Goal: Information Seeking & Learning: Learn about a topic

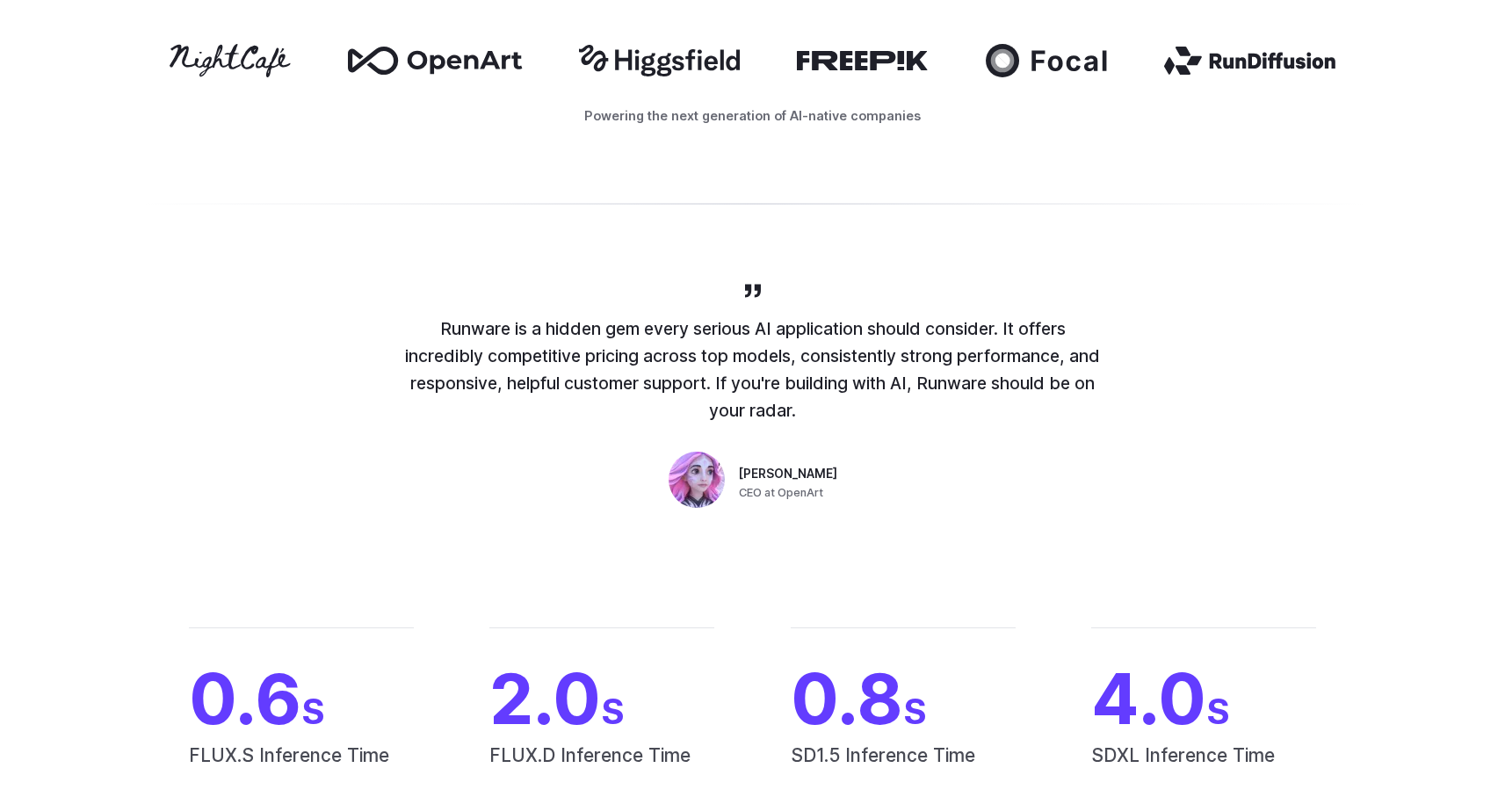
scroll to position [211, 0]
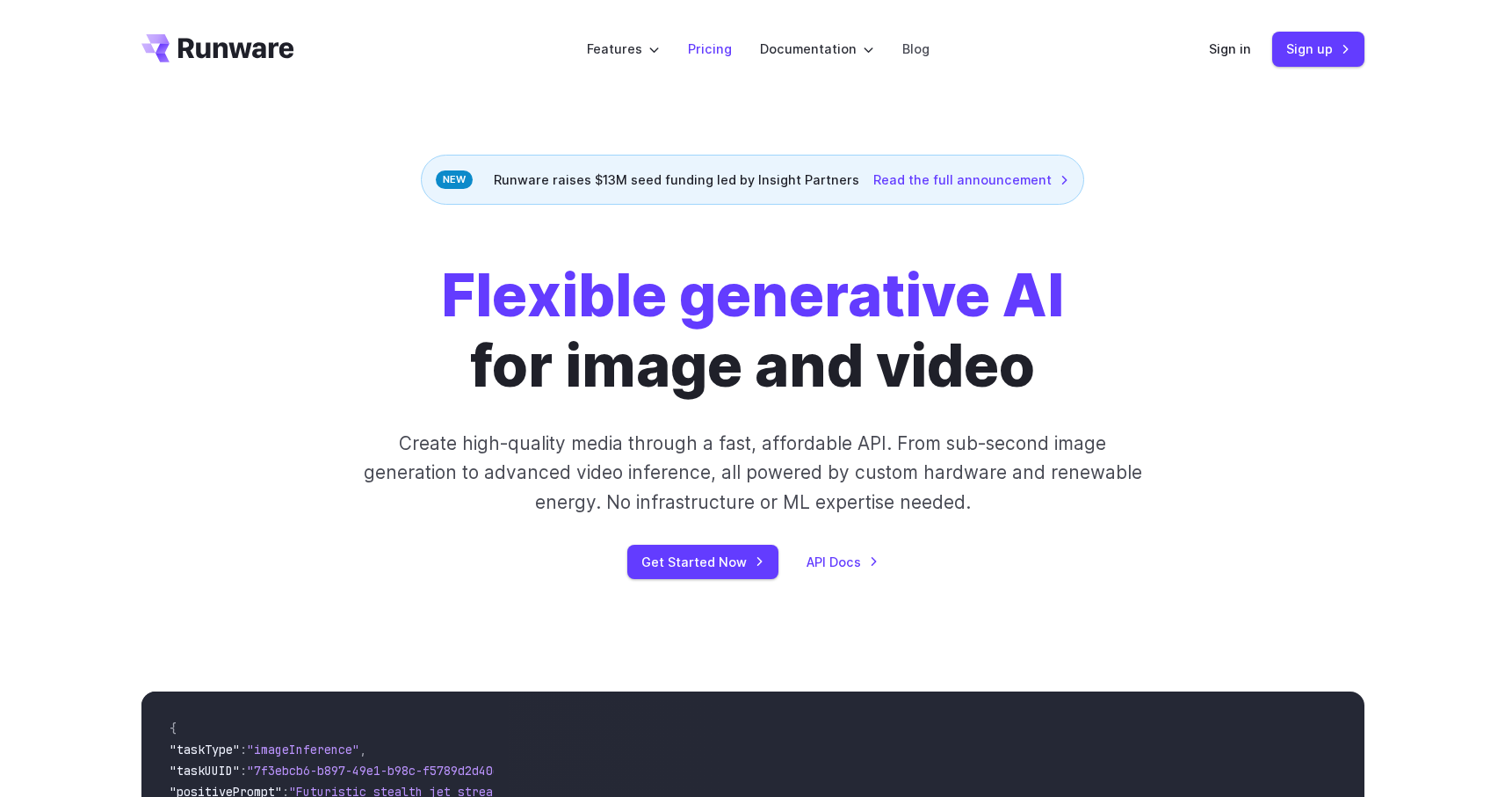
click at [709, 47] on link "Pricing" at bounding box center [710, 49] width 44 height 20
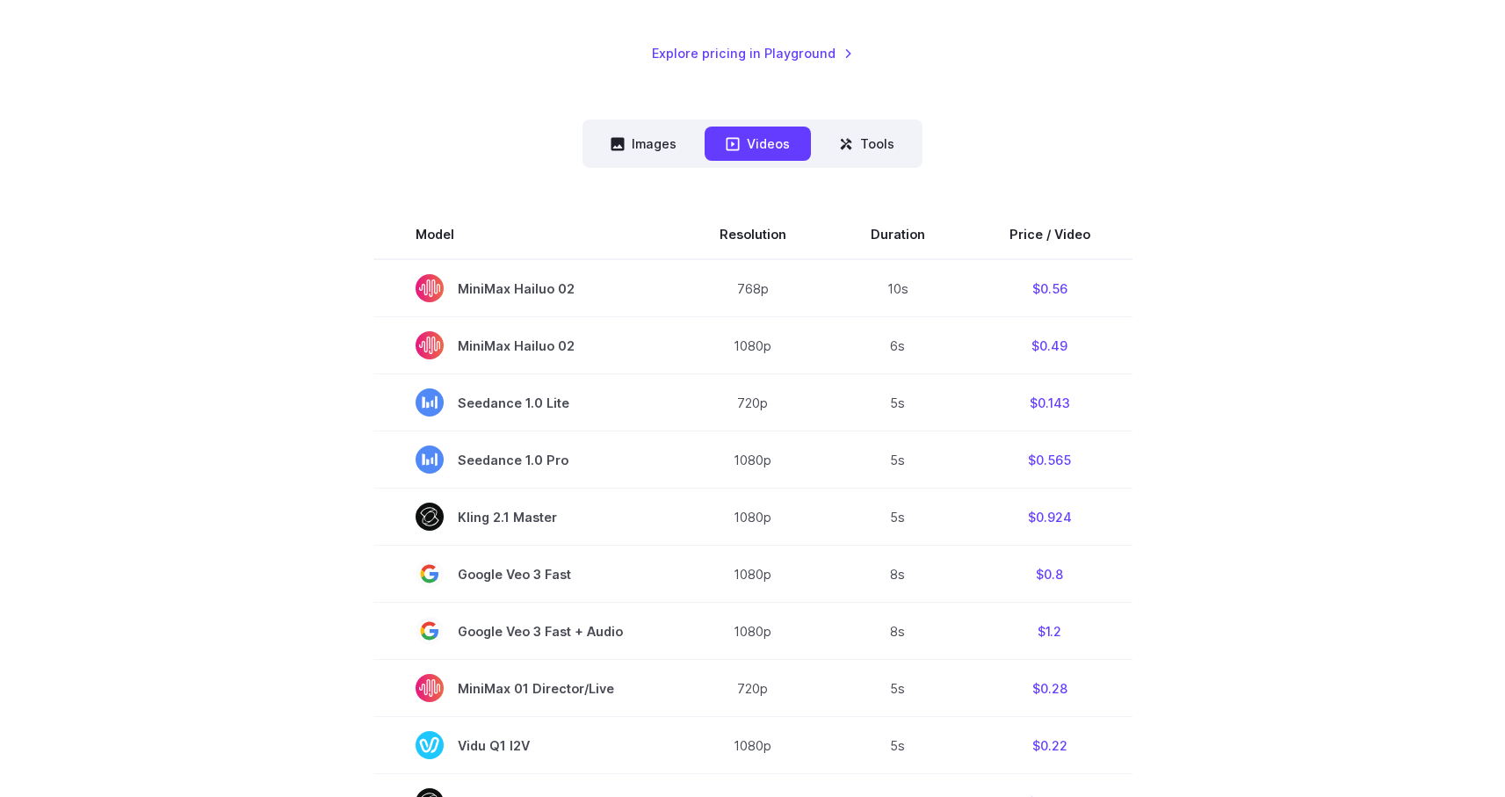
scroll to position [408, 0]
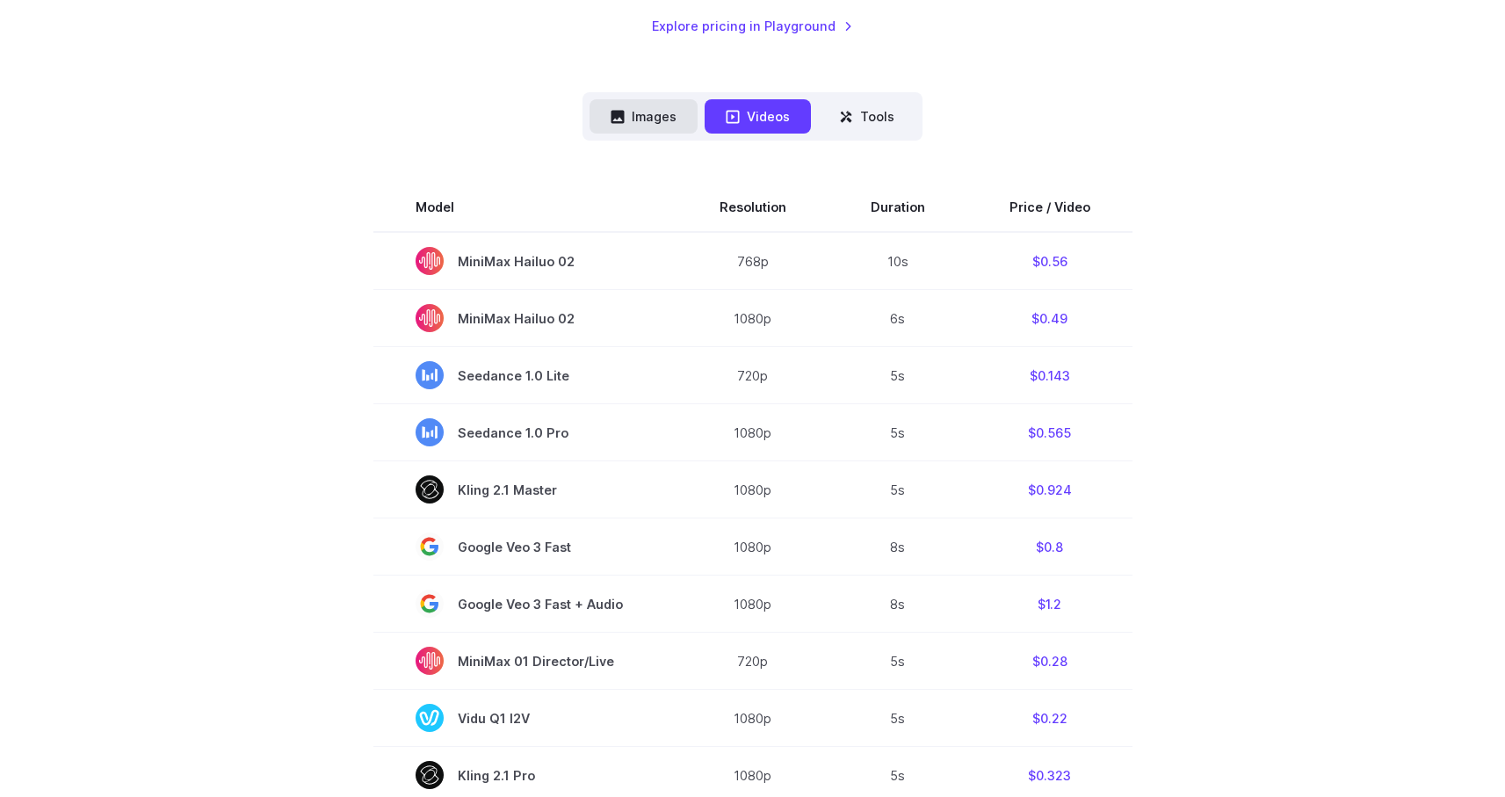
click at [654, 106] on button "Images" at bounding box center [643, 116] width 108 height 34
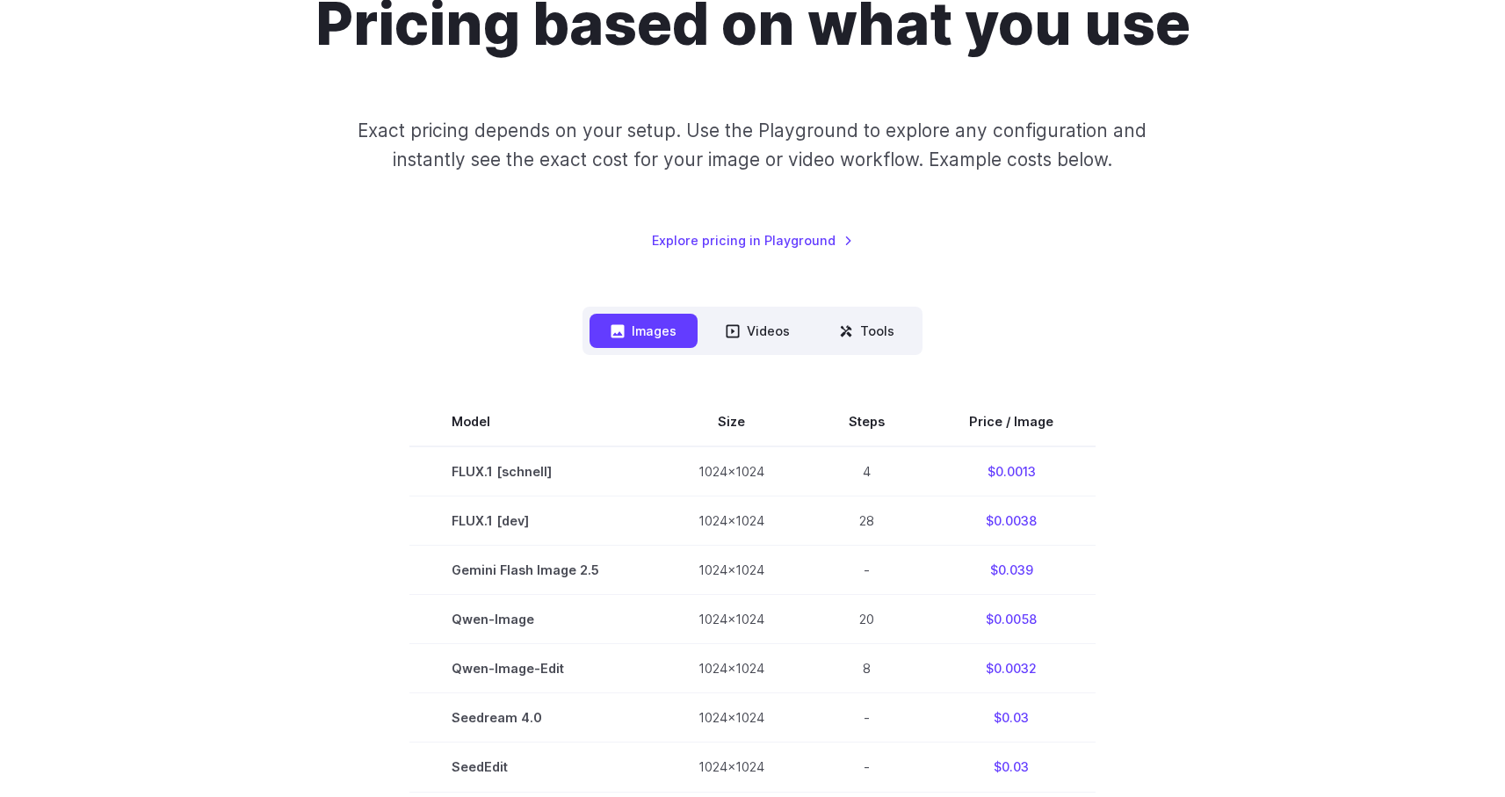
scroll to position [469, 0]
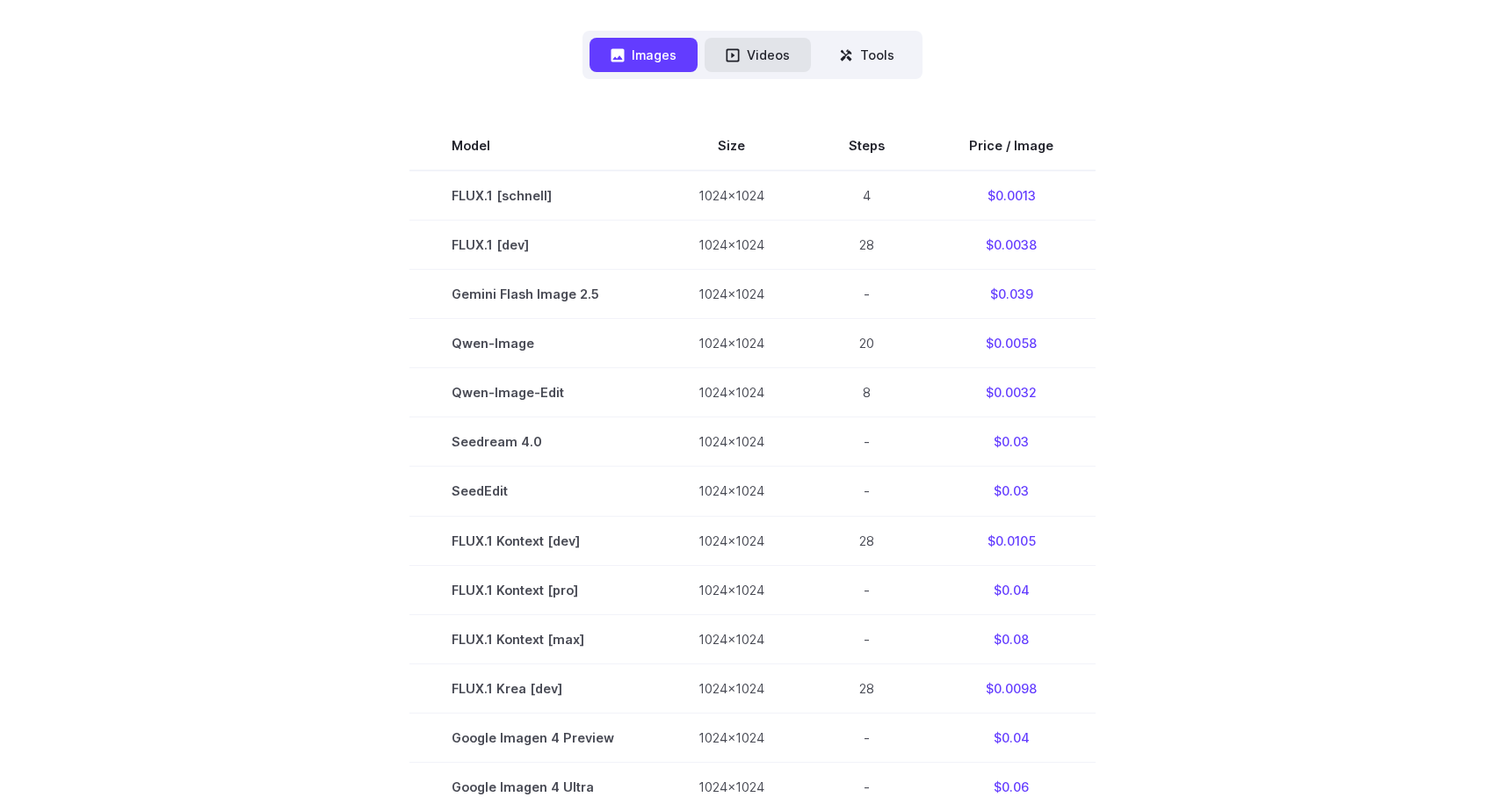
click at [735, 60] on icon at bounding box center [733, 54] width 13 height 13
click at [765, 61] on button "Videos" at bounding box center [758, 55] width 106 height 34
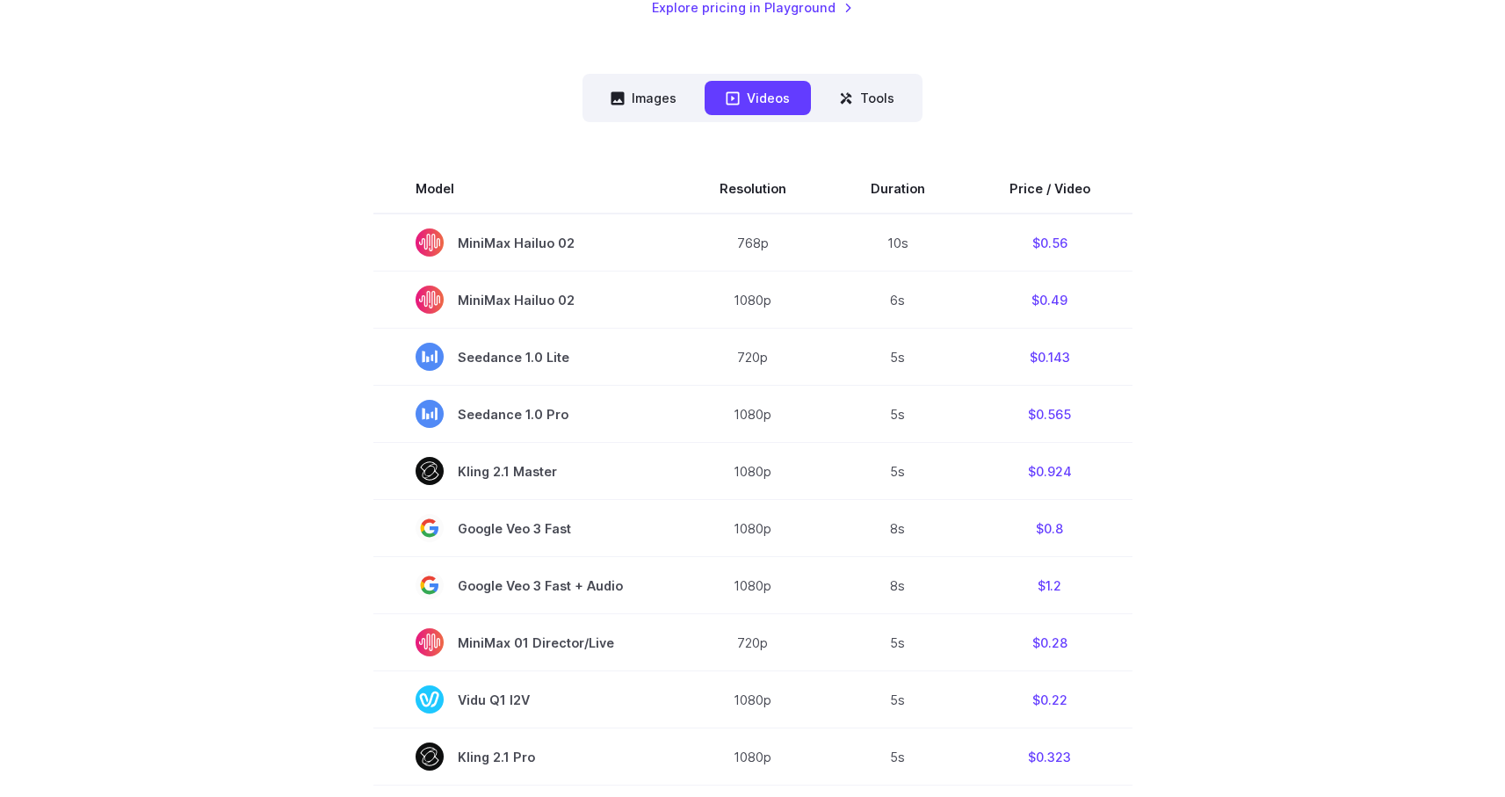
scroll to position [421, 0]
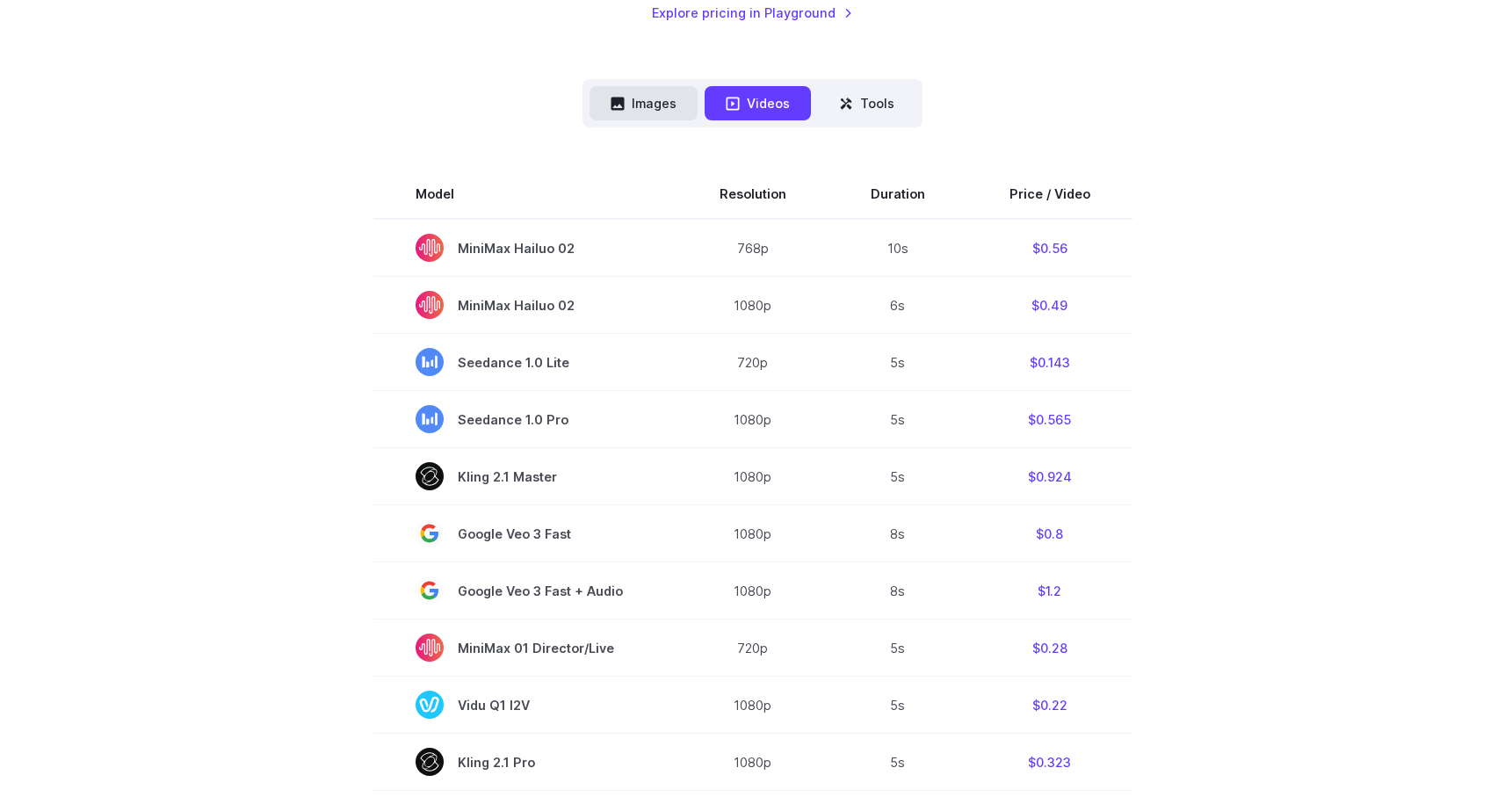
click at [611, 105] on button "Images" at bounding box center [643, 103] width 108 height 34
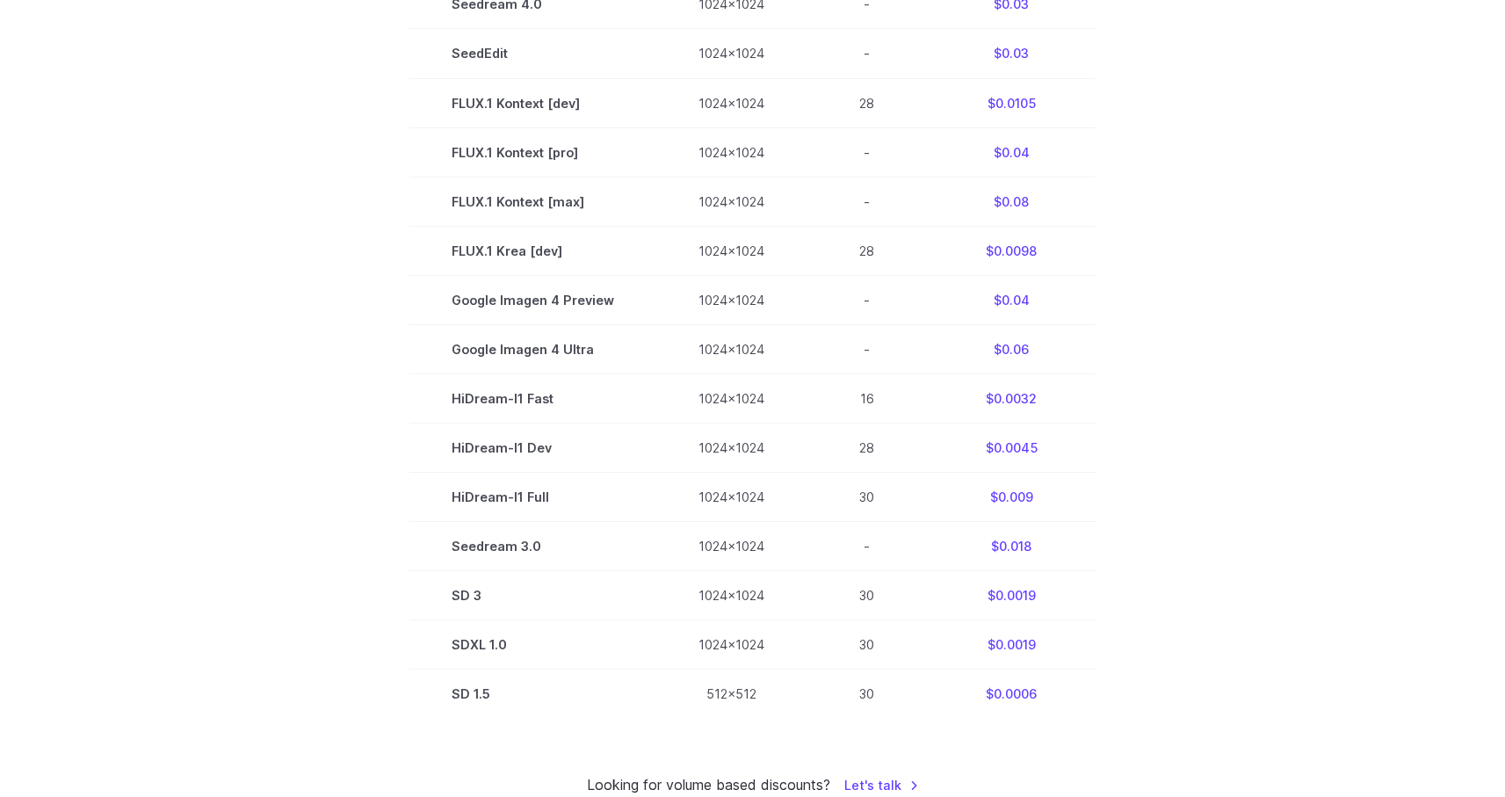
scroll to position [902, 0]
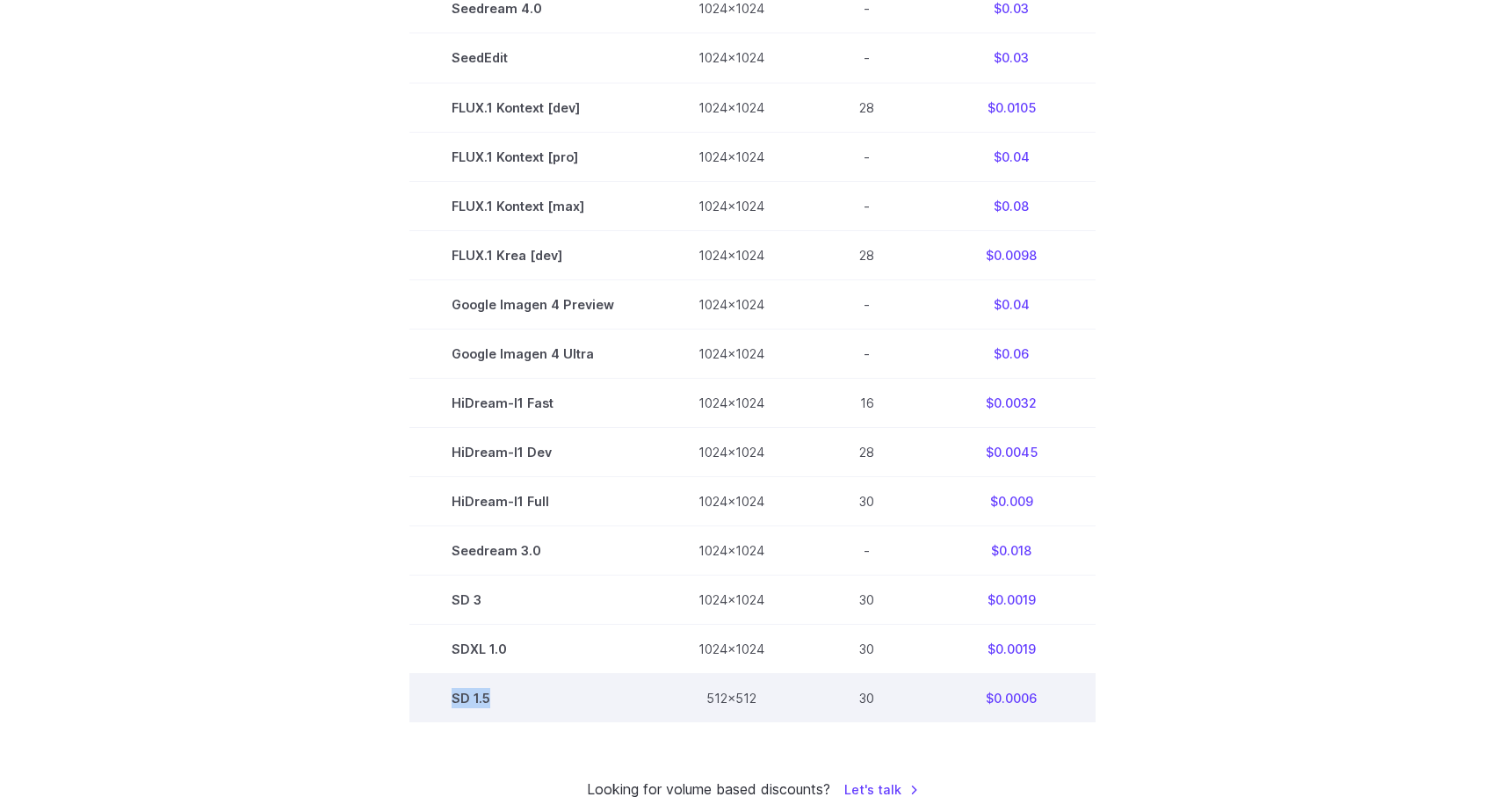
drag, startPoint x: 518, startPoint y: 717, endPoint x: 433, endPoint y: 713, distance: 85.3
click at [433, 713] on td "SD 1.5" at bounding box center [532, 698] width 247 height 49
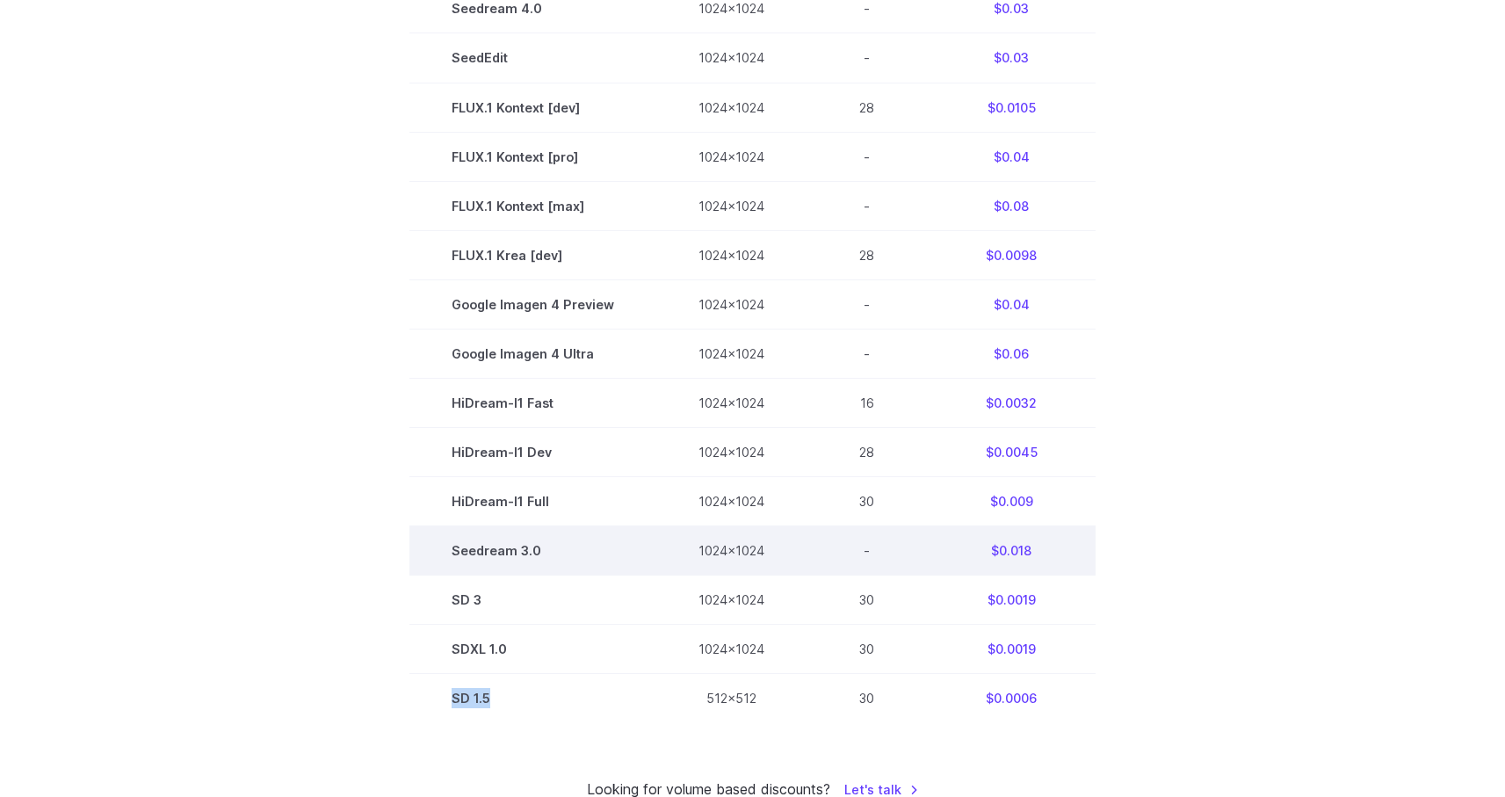
copy td "SD 1.5"
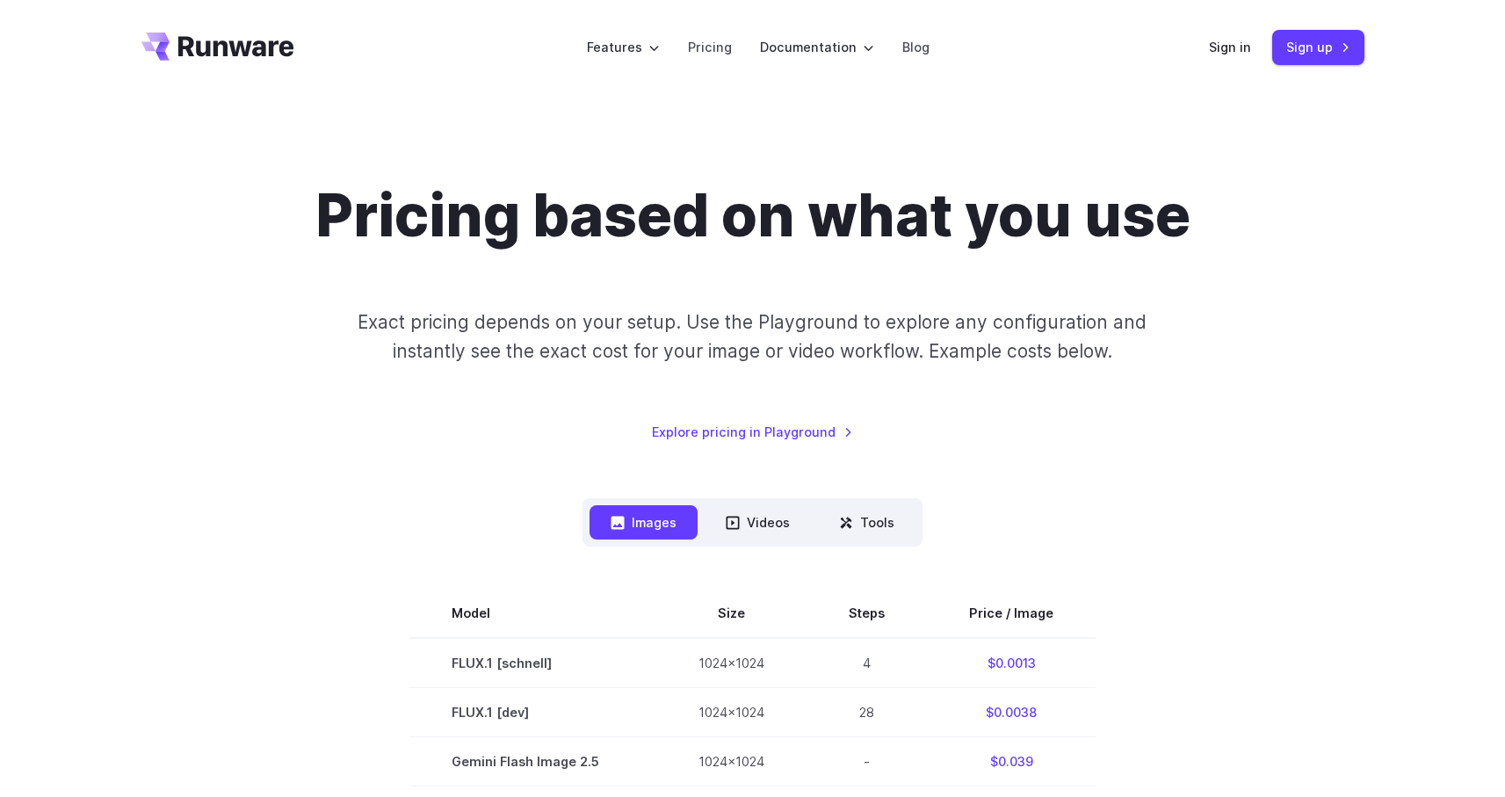
scroll to position [21, 0]
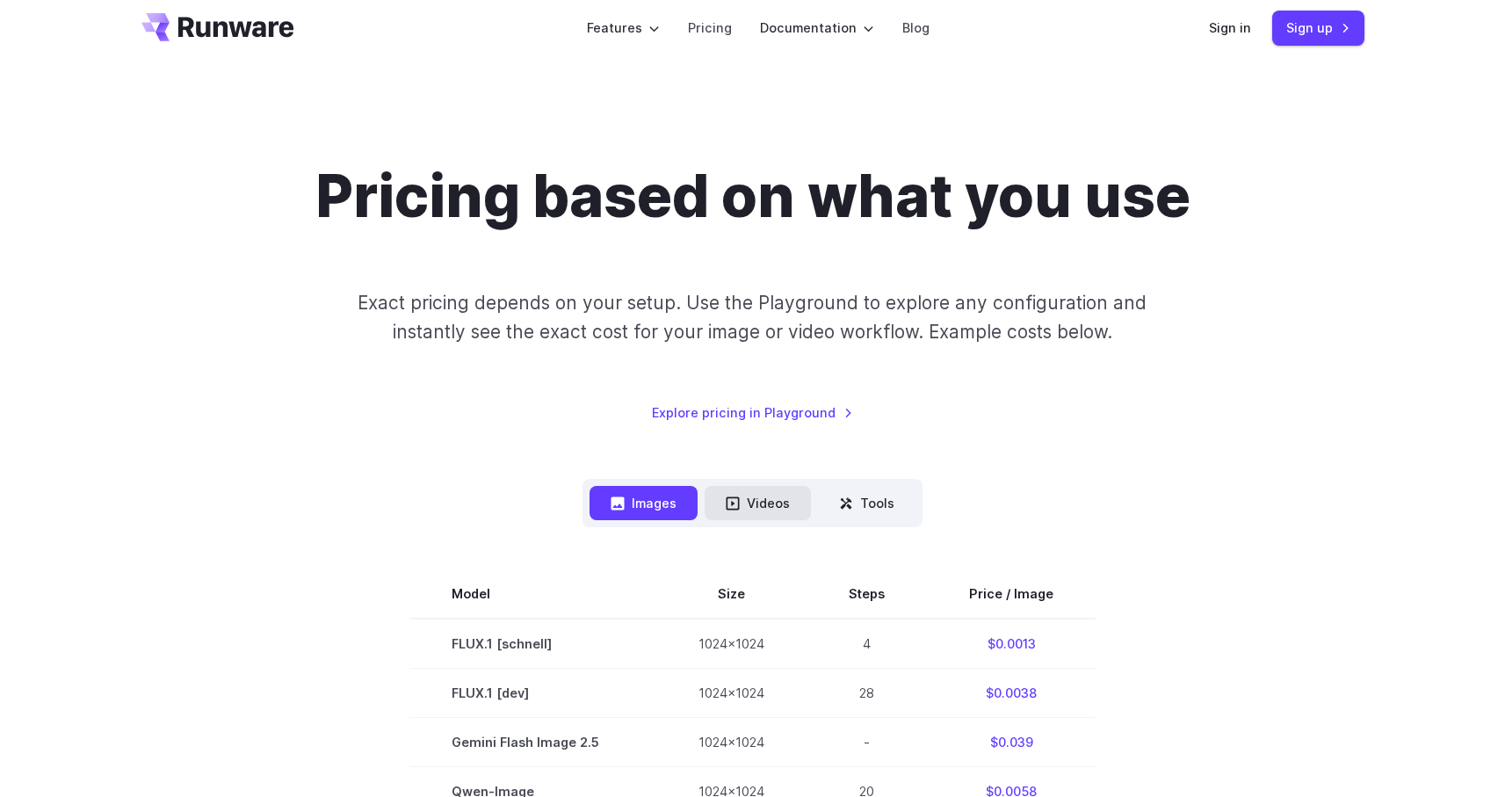
click at [784, 499] on button "Videos" at bounding box center [758, 503] width 106 height 34
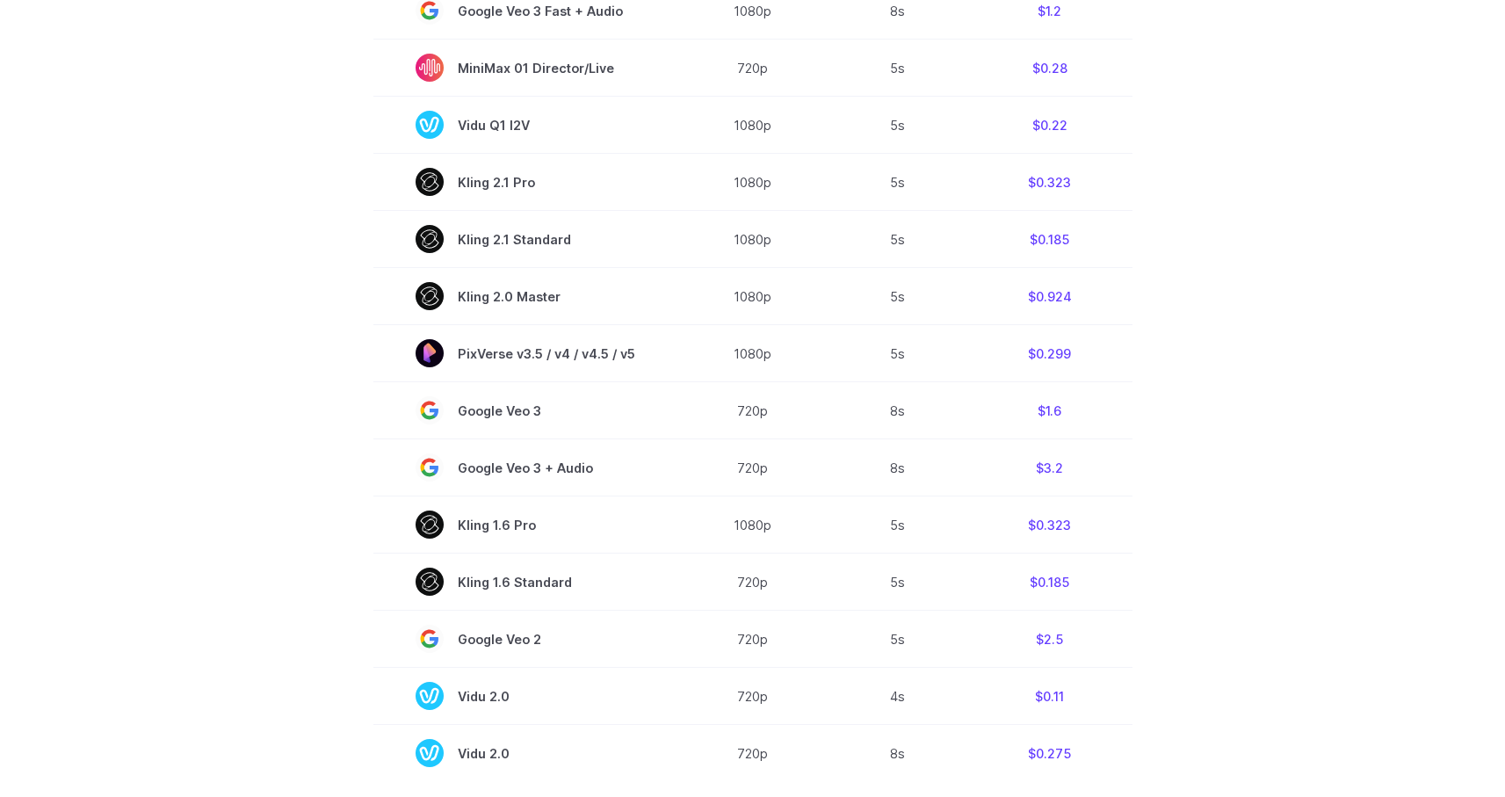
scroll to position [1008, 0]
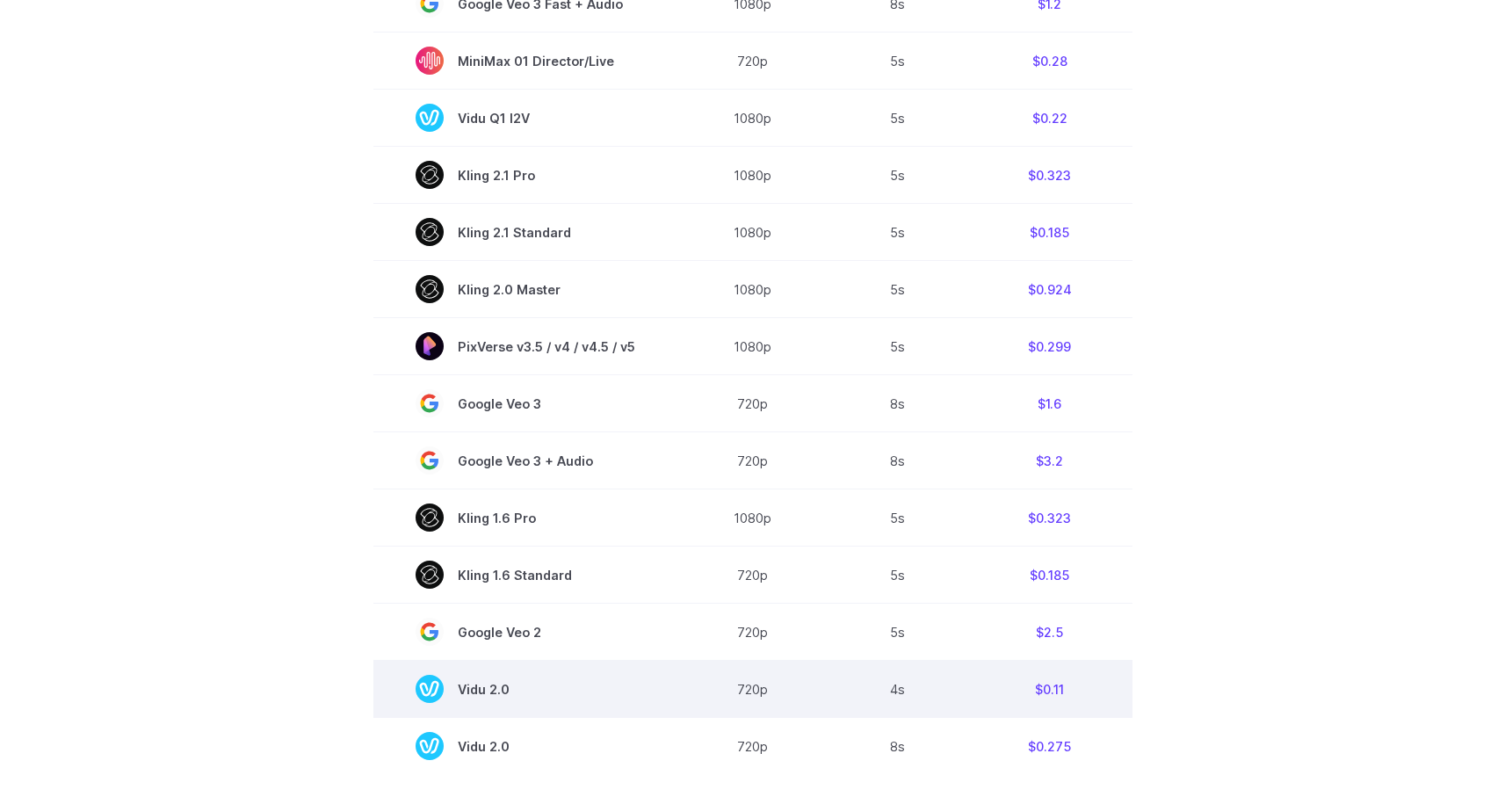
drag, startPoint x: 539, startPoint y: 699, endPoint x: 441, endPoint y: 712, distance: 99.2
click at [441, 712] on td "Vidu 2.0" at bounding box center [525, 689] width 304 height 57
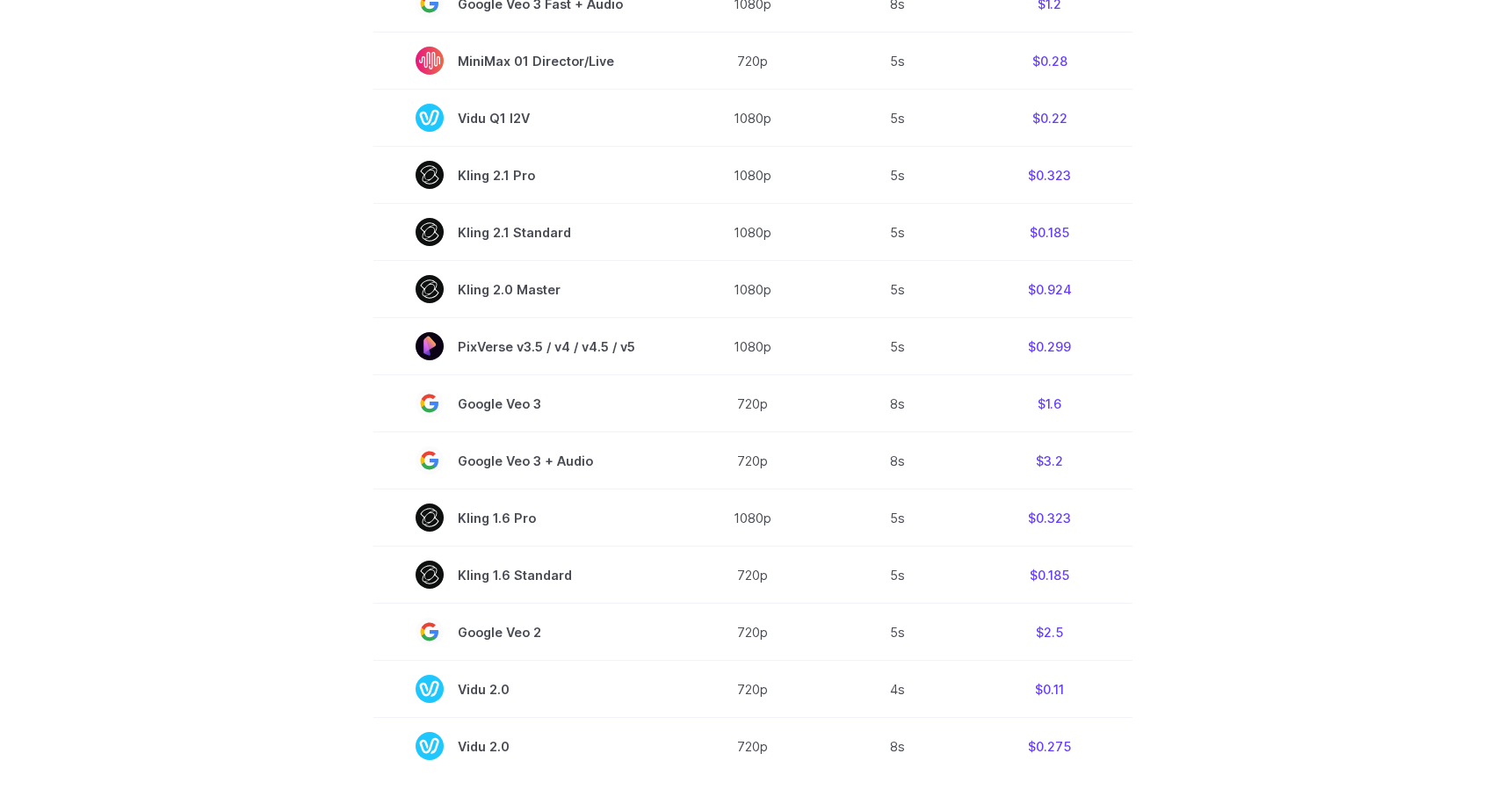
copy span "Vidu 2.0"
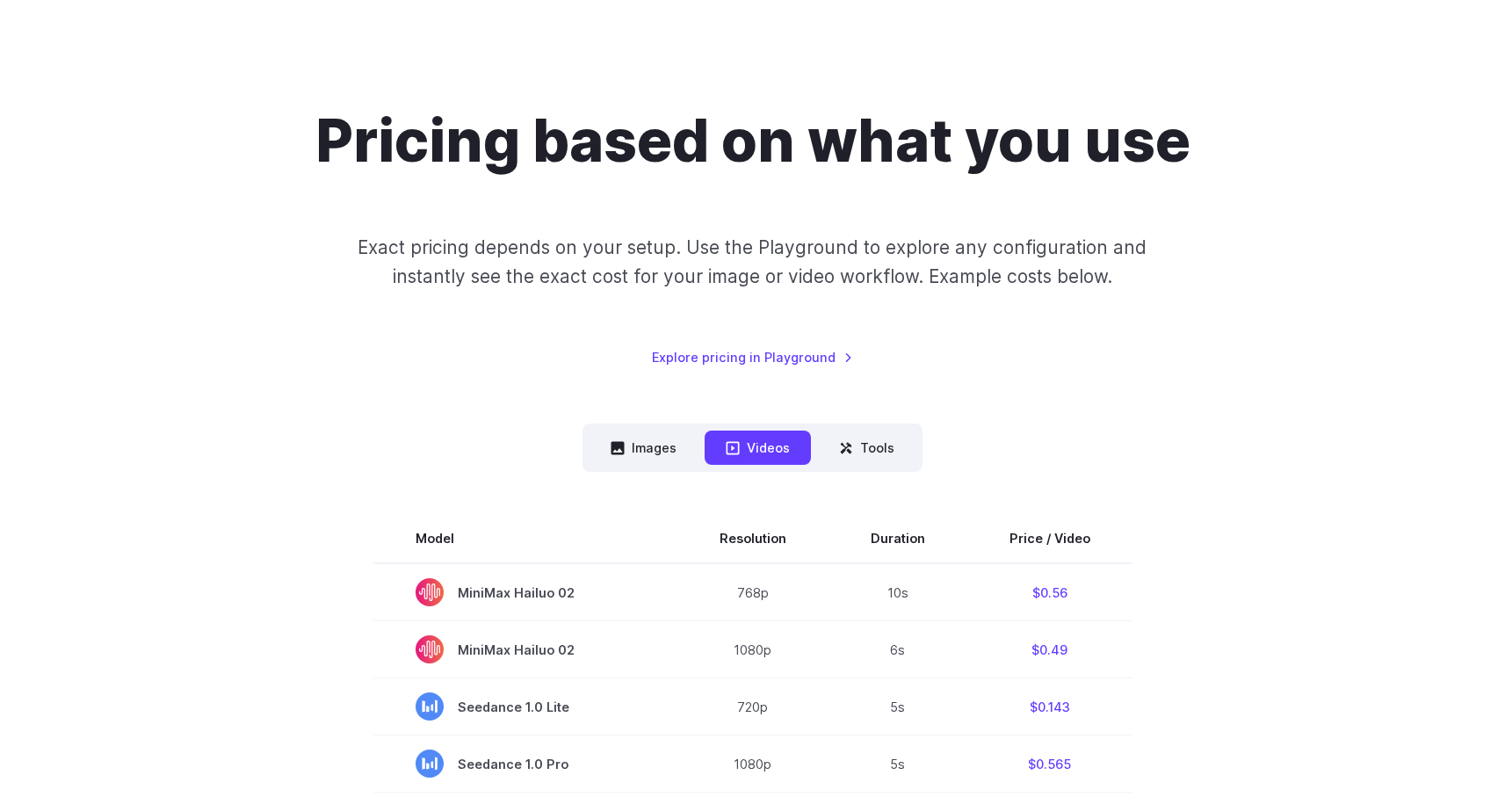
scroll to position [0, 0]
